Goal: Check status: Check status

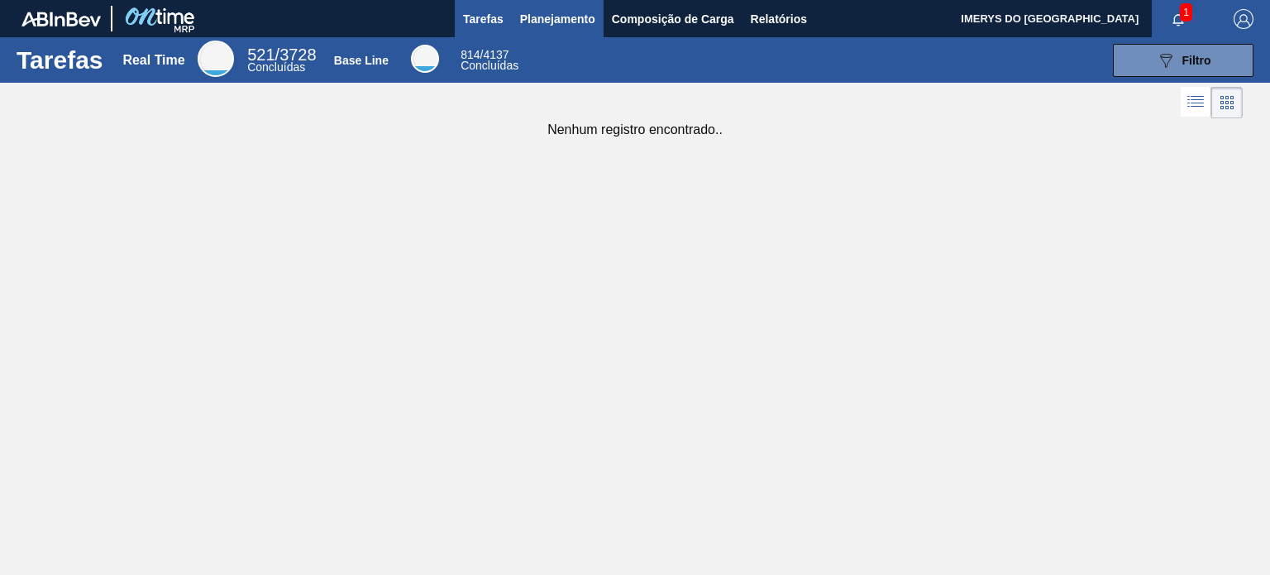
click at [574, 25] on span "Planejamento" at bounding box center [557, 19] width 75 height 20
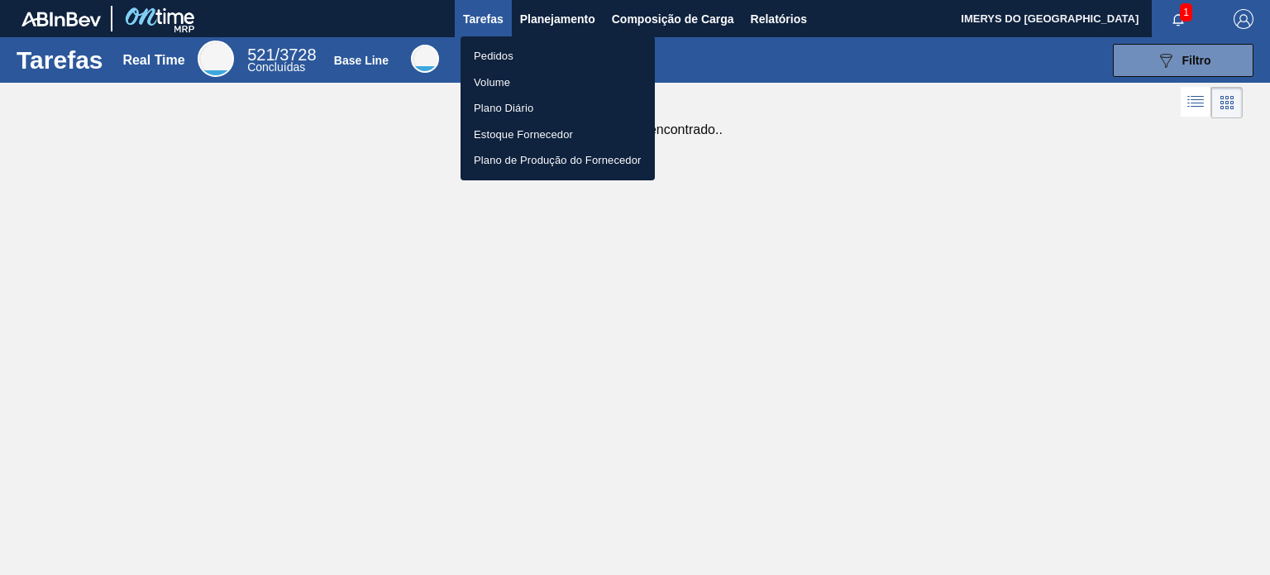
click at [501, 60] on li "Pedidos" at bounding box center [558, 56] width 194 height 26
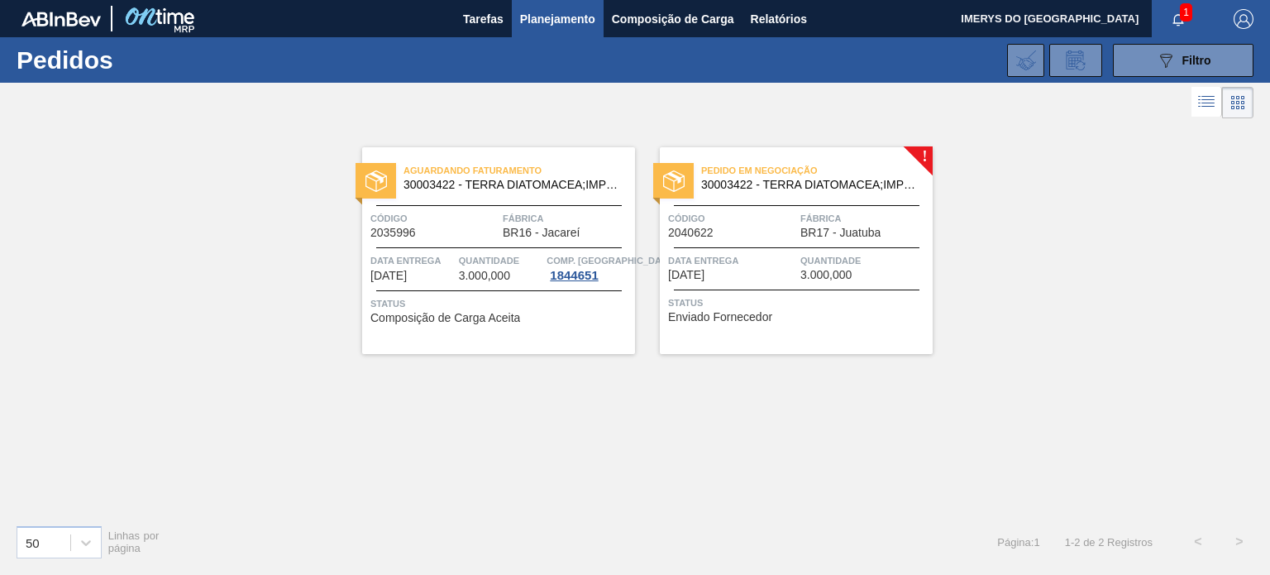
click at [448, 256] on span "Data entrega" at bounding box center [412, 260] width 84 height 17
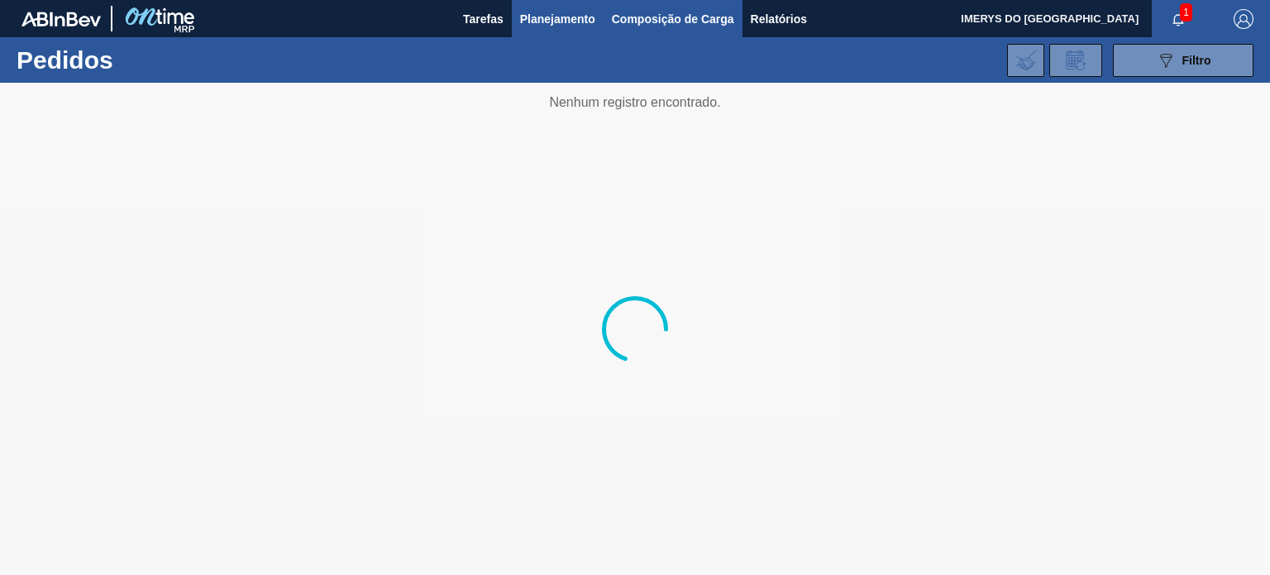
click at [629, 18] on span "Composição de Carga" at bounding box center [673, 19] width 122 height 20
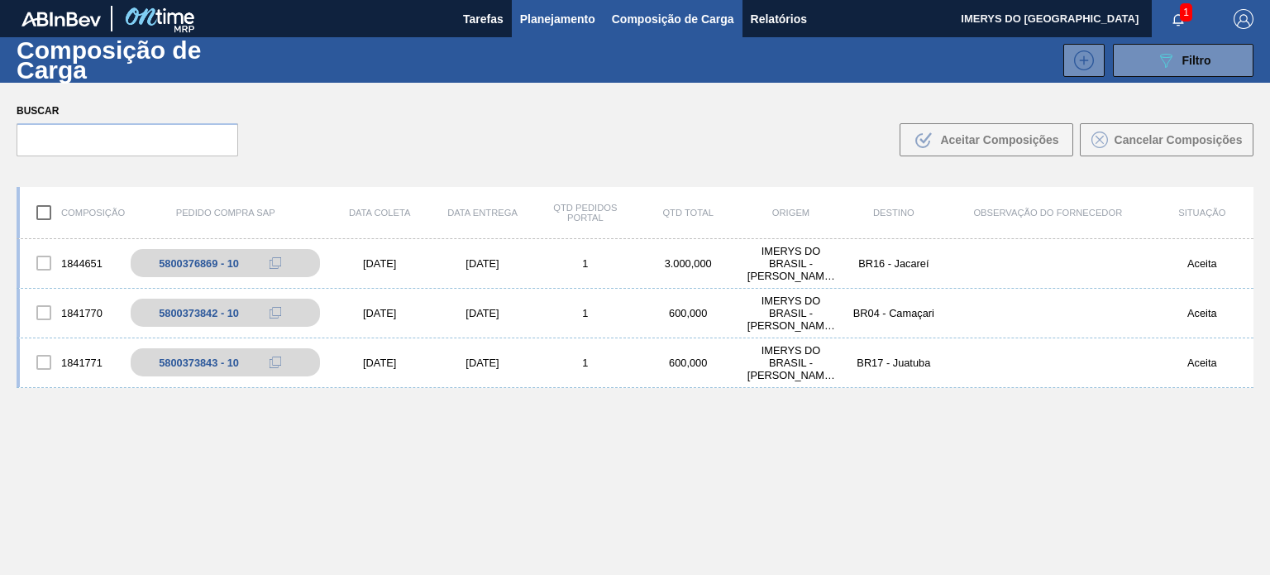
click at [544, 22] on span "Planejamento" at bounding box center [557, 19] width 75 height 20
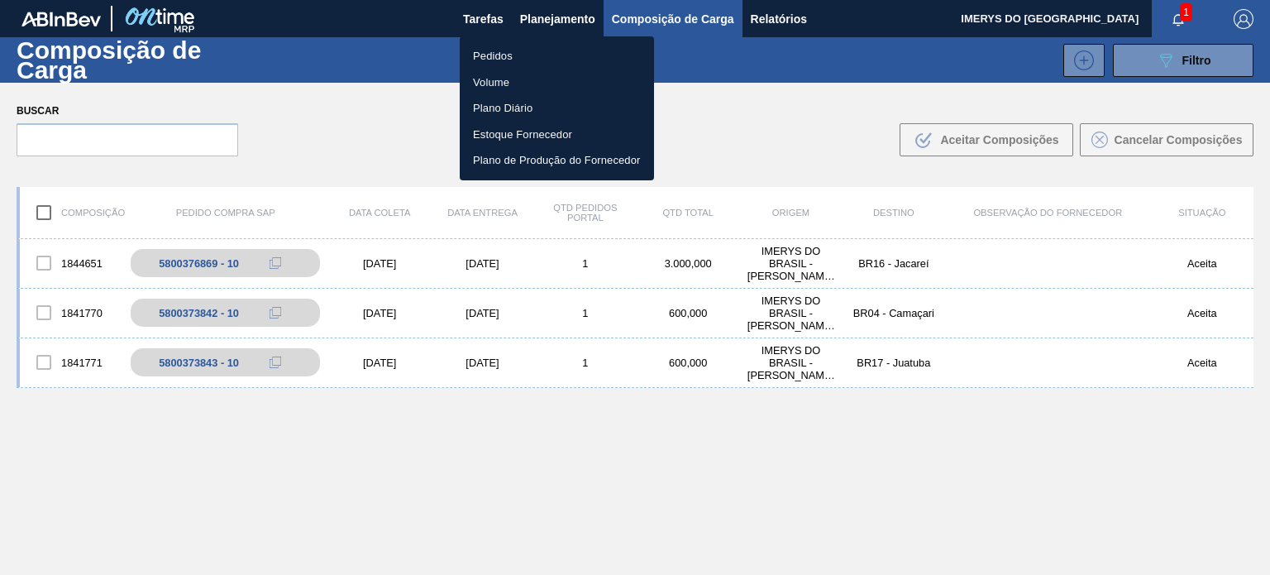
click at [494, 53] on li "Pedidos" at bounding box center [557, 56] width 194 height 26
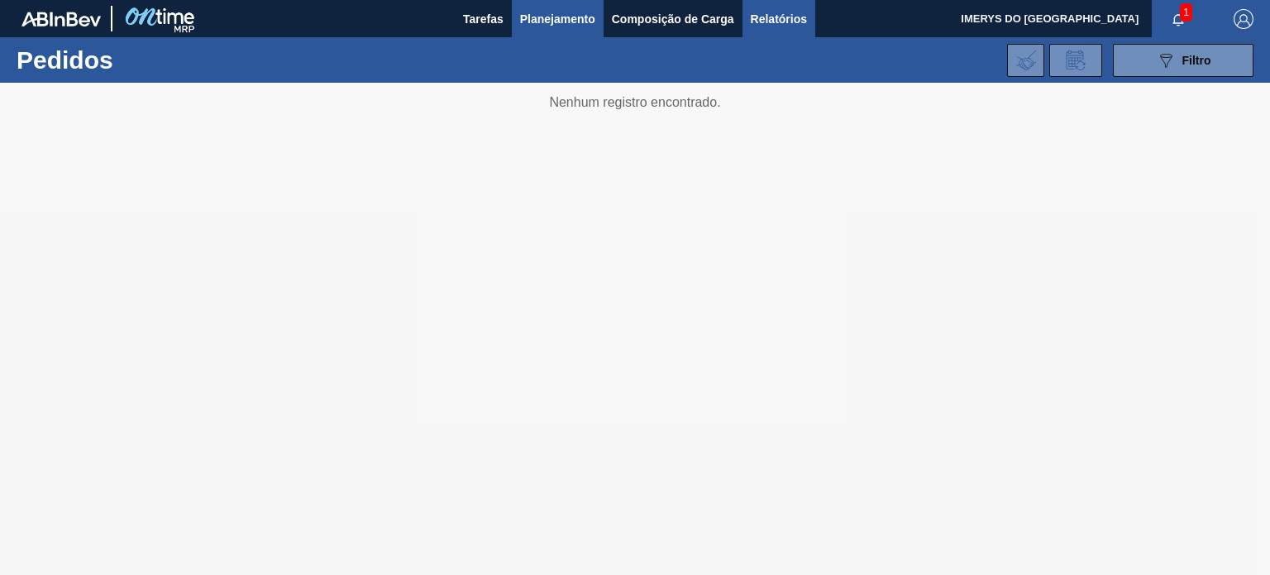
click at [801, 26] on span "Relatórios" at bounding box center [779, 19] width 56 height 20
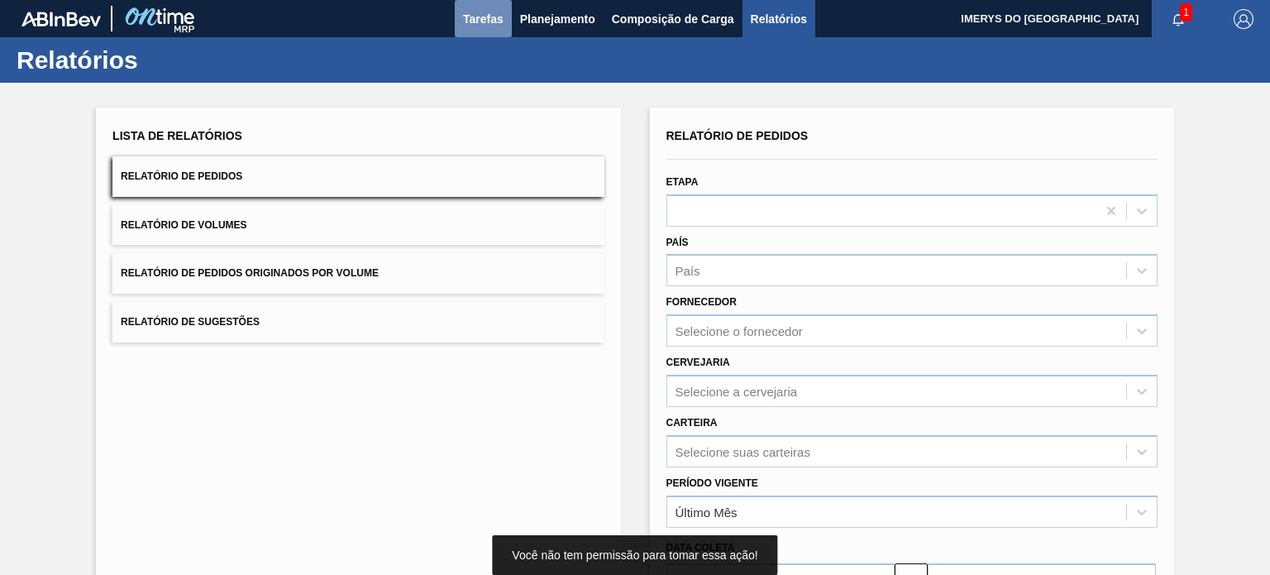
click at [480, 22] on span "Tarefas" at bounding box center [483, 19] width 41 height 20
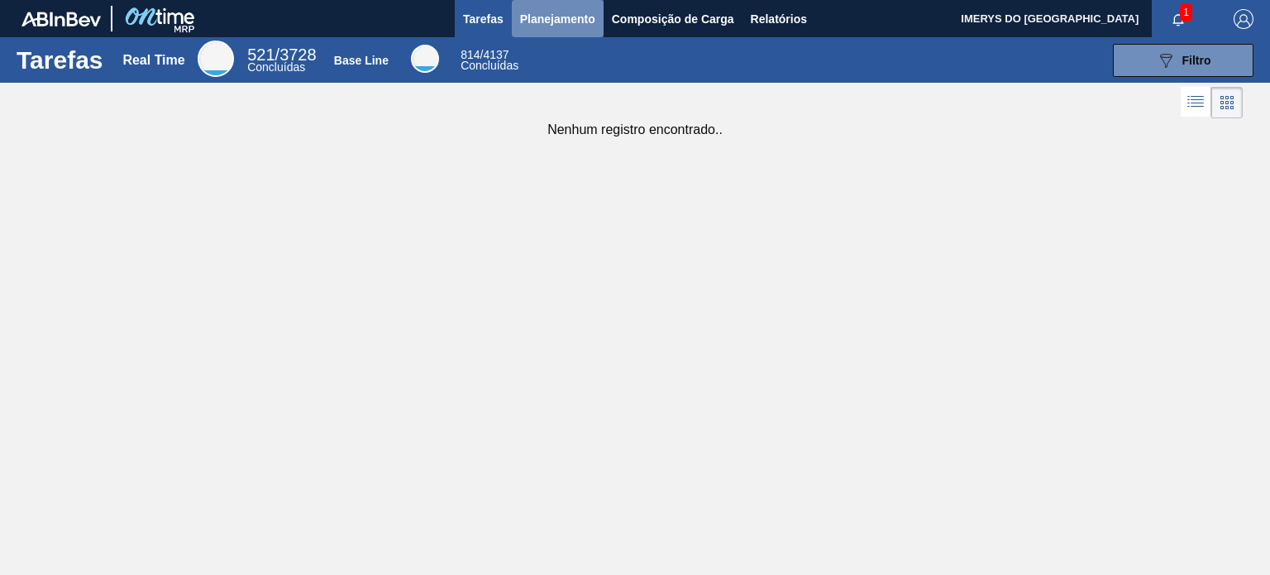
click at [590, 26] on span "Planejamento" at bounding box center [557, 19] width 75 height 20
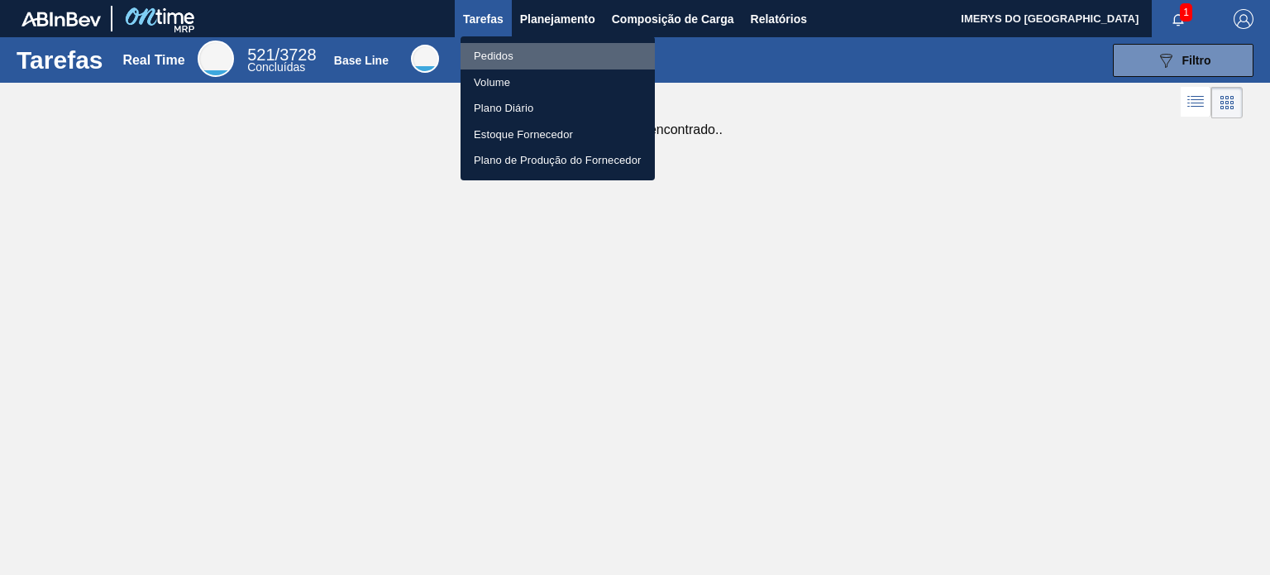
click at [499, 53] on li "Pedidos" at bounding box center [558, 56] width 194 height 26
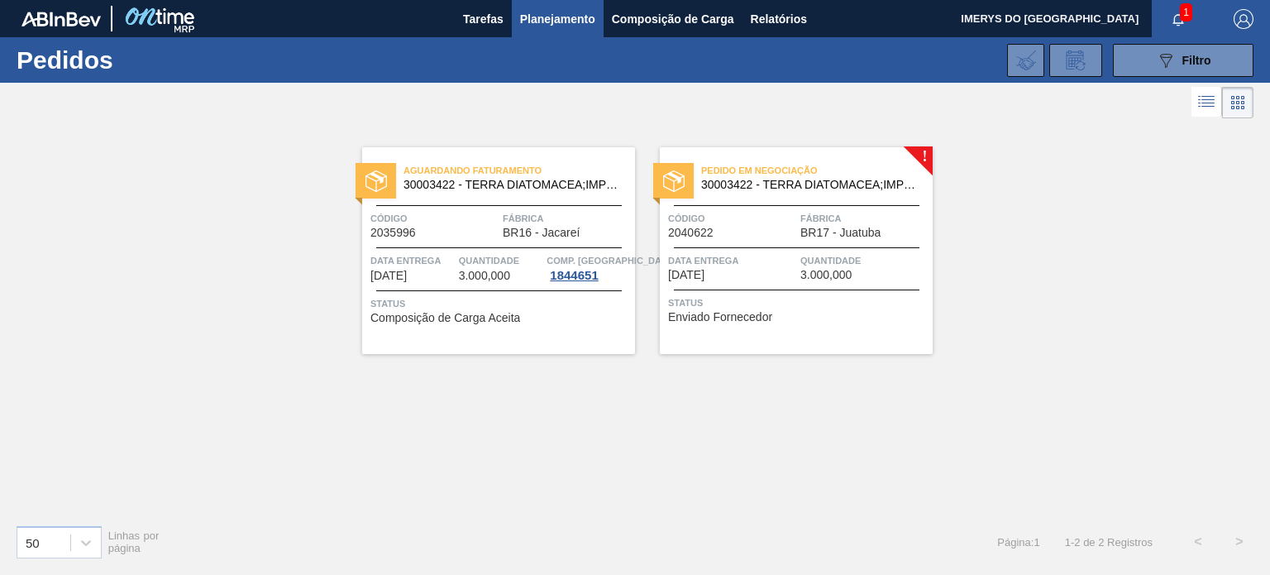
click at [721, 264] on span "Data entrega" at bounding box center [732, 260] width 128 height 17
